Goal: Transaction & Acquisition: Purchase product/service

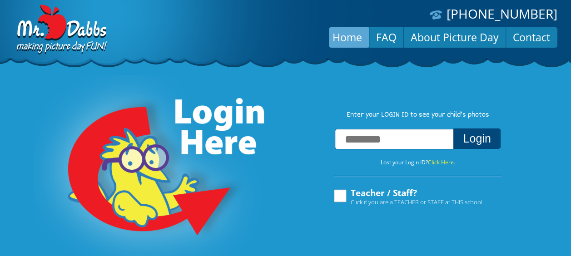
click at [364, 138] on input "text" at bounding box center [394, 139] width 119 height 20
type input "**********"
click at [453, 129] on button "Login" at bounding box center [476, 139] width 47 height 20
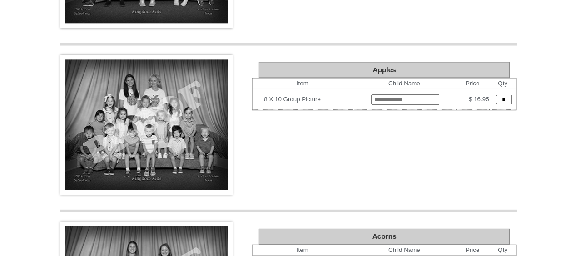
scroll to position [739, 0]
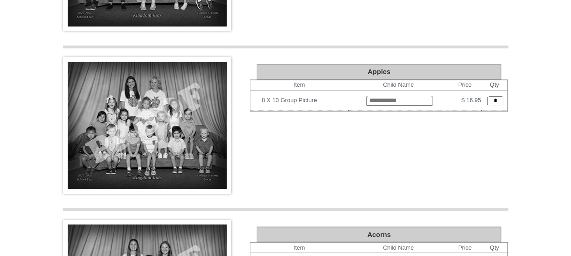
click at [162, 125] on img at bounding box center [147, 125] width 168 height 136
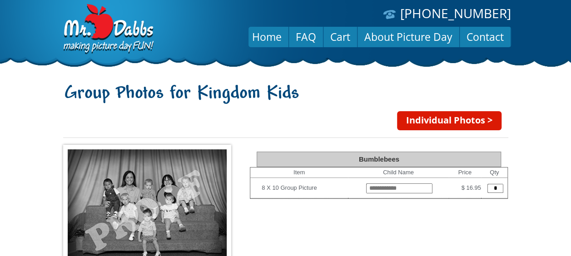
scroll to position [0, 0]
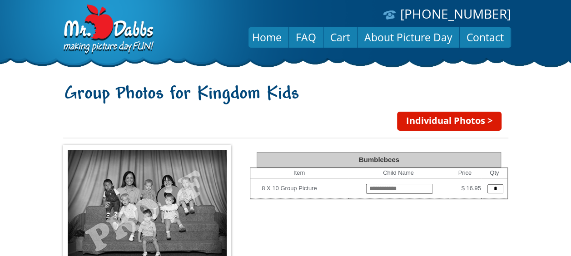
click at [440, 119] on link "Individual Photos >" at bounding box center [449, 121] width 104 height 19
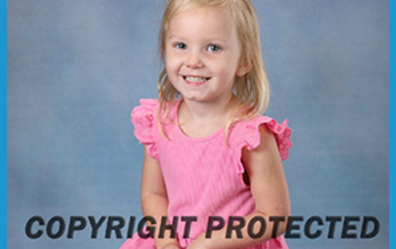
scroll to position [400, 0]
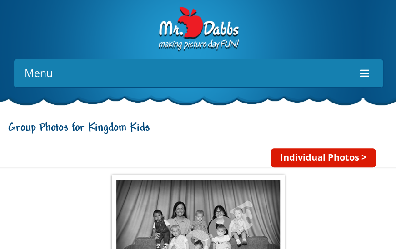
click at [261, 142] on div "Individual Photos >" at bounding box center [198, 149] width 382 height 14
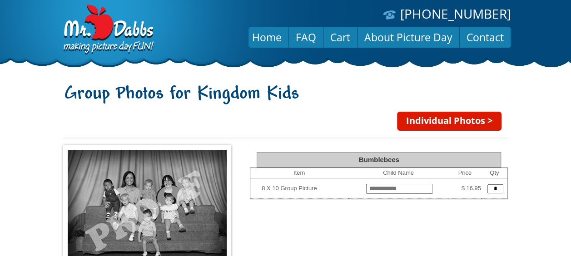
click at [395, 124] on link "Individual Photos >" at bounding box center [449, 121] width 104 height 19
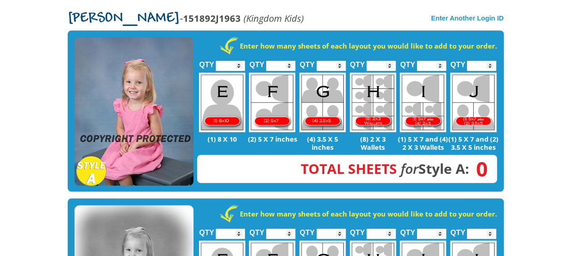
scroll to position [190, 0]
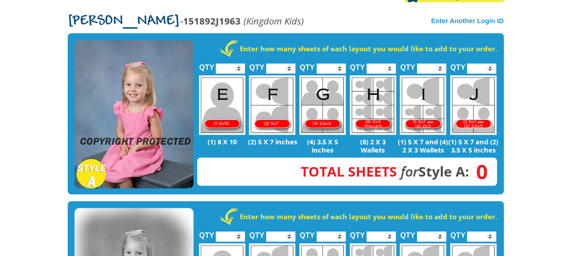
type input "*"
click at [388, 64] on input "*" at bounding box center [381, 69] width 29 height 10
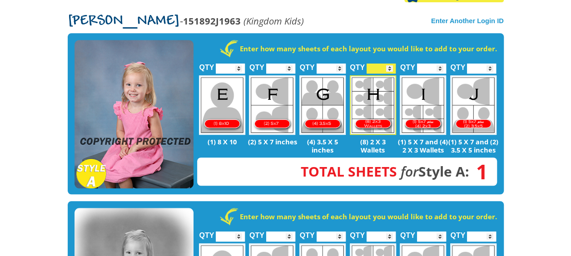
type input "*"
click at [338, 64] on input "*" at bounding box center [331, 69] width 29 height 10
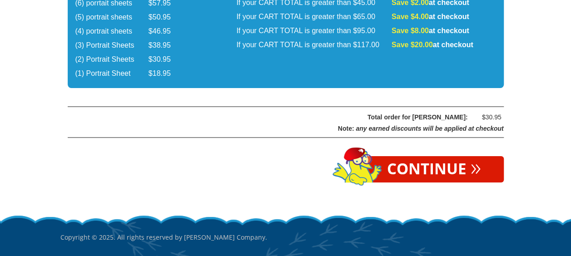
scroll to position [1639, 0]
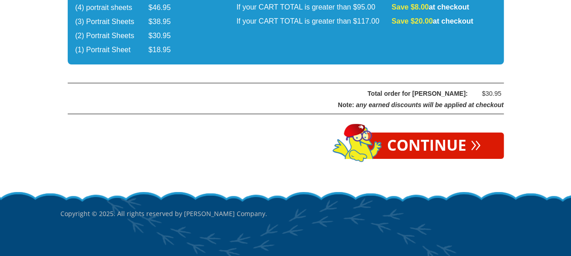
click at [421, 133] on link "Continue »" at bounding box center [433, 146] width 139 height 26
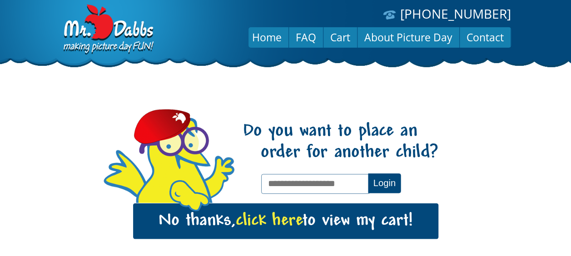
click at [280, 217] on span "click here" at bounding box center [268, 221] width 67 height 19
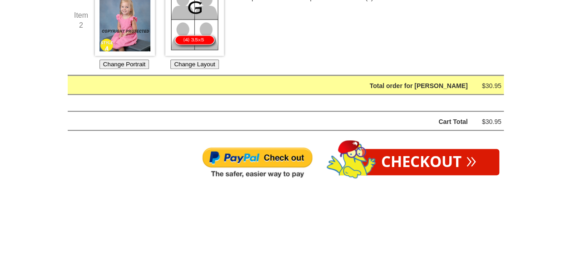
scroll to position [321, 0]
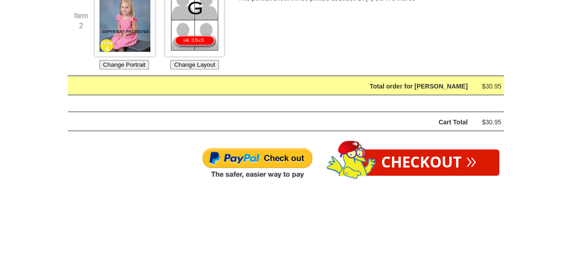
click at [426, 163] on link "Checkout »" at bounding box center [428, 162] width 141 height 26
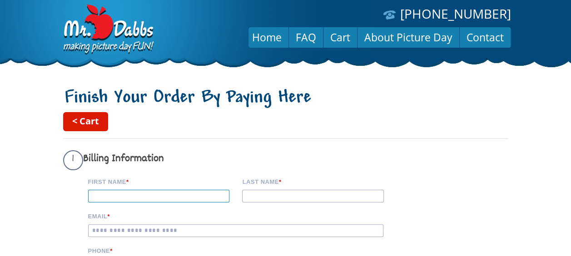
click at [180, 192] on input "First Name *" at bounding box center [159, 196] width 142 height 13
click at [158, 198] on input "First Name *" at bounding box center [159, 196] width 142 height 13
type input "*"
